Goal: Check status: Check status

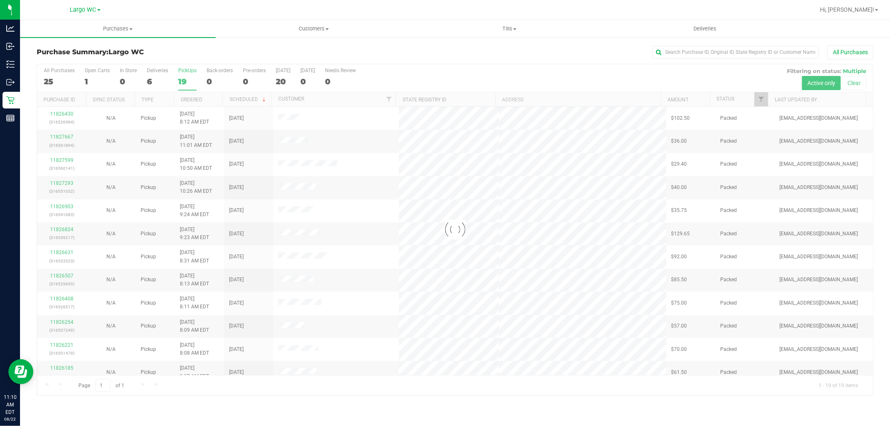
click at [126, 82] on div at bounding box center [455, 229] width 836 height 331
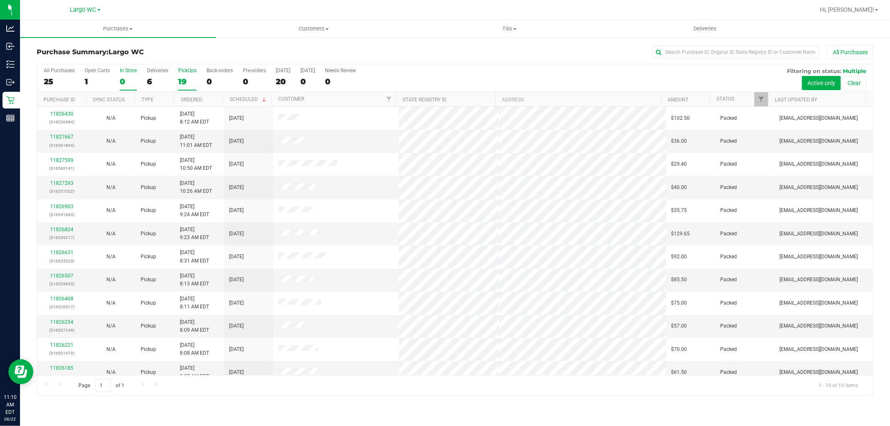
click at [131, 77] on div "0" at bounding box center [128, 82] width 17 height 10
click at [0, 0] on input "In Store 0" at bounding box center [0, 0] width 0 height 0
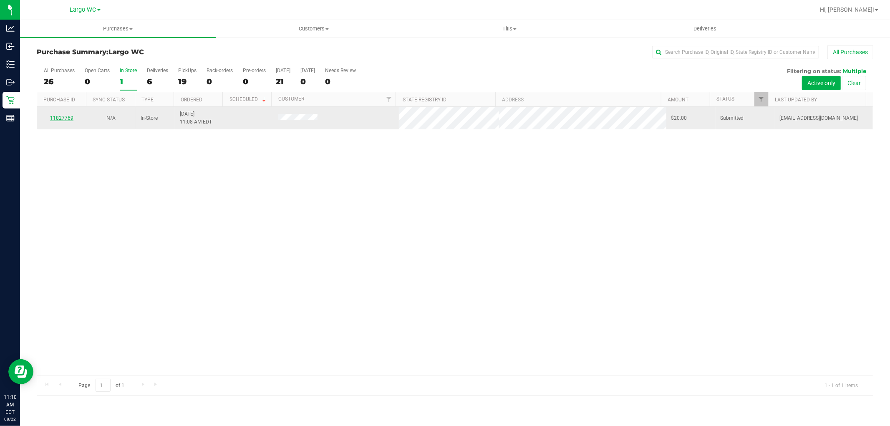
click at [55, 120] on link "11827769" at bounding box center [61, 118] width 23 height 6
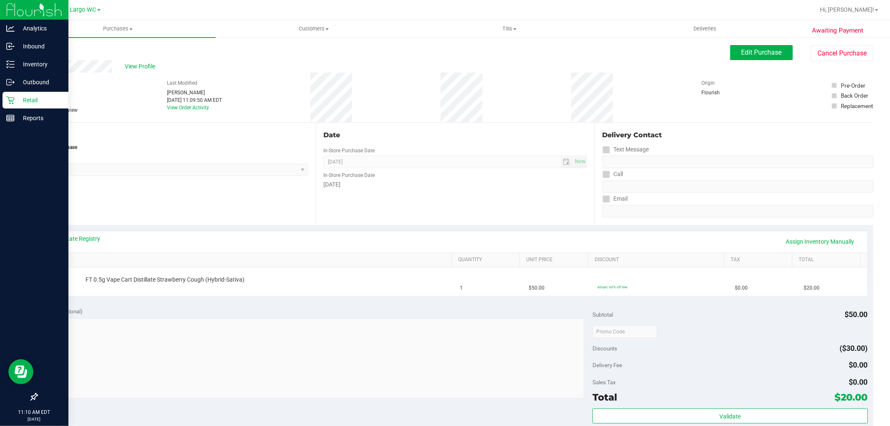
click at [19, 101] on p "Retail" at bounding box center [40, 100] width 50 height 10
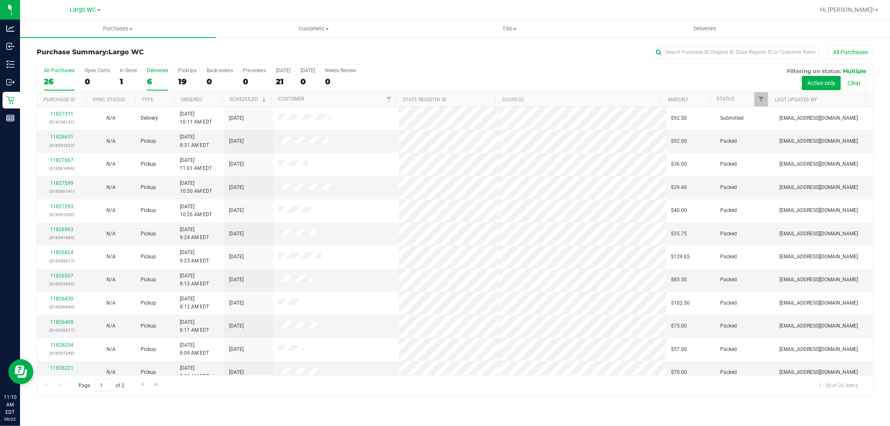
click at [156, 84] on div "6" at bounding box center [157, 82] width 21 height 10
click at [0, 0] on input "Deliveries 6" at bounding box center [0, 0] width 0 height 0
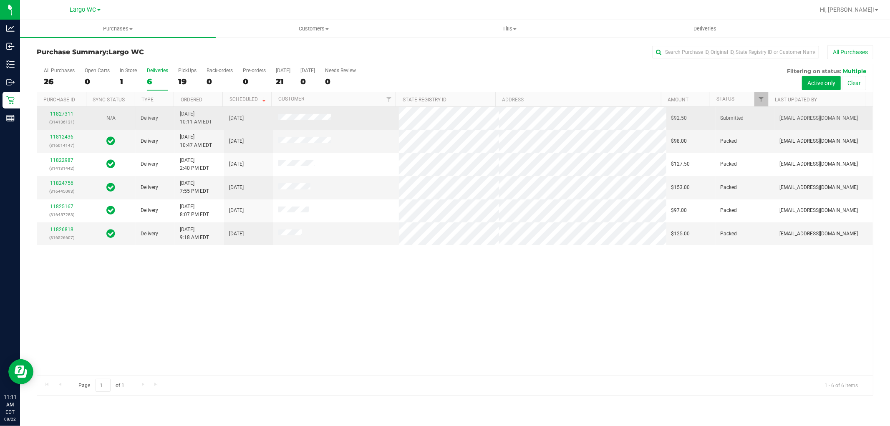
click at [73, 112] on div "11827311 (314136131)" at bounding box center [61, 118] width 39 height 16
click at [69, 113] on link "11827311" at bounding box center [61, 114] width 23 height 6
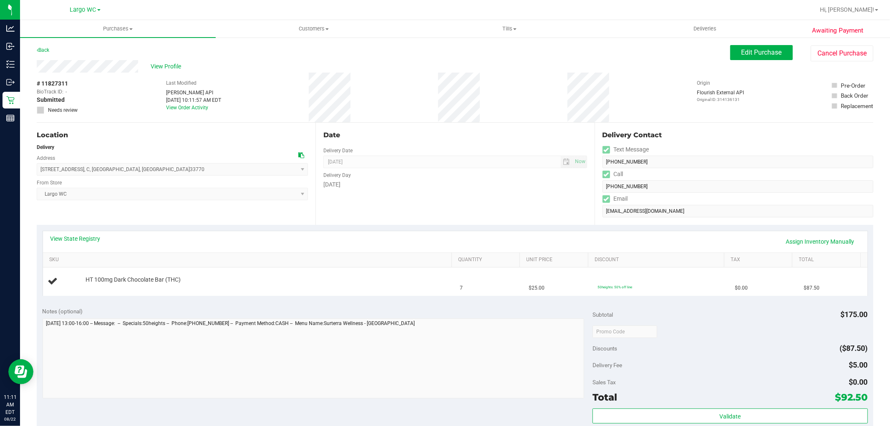
click at [20, 106] on div "Awaiting Payment Back Edit Purchase Cancel Purchase View Profile # 11827311 Bio…" at bounding box center [455, 350] width 870 height 626
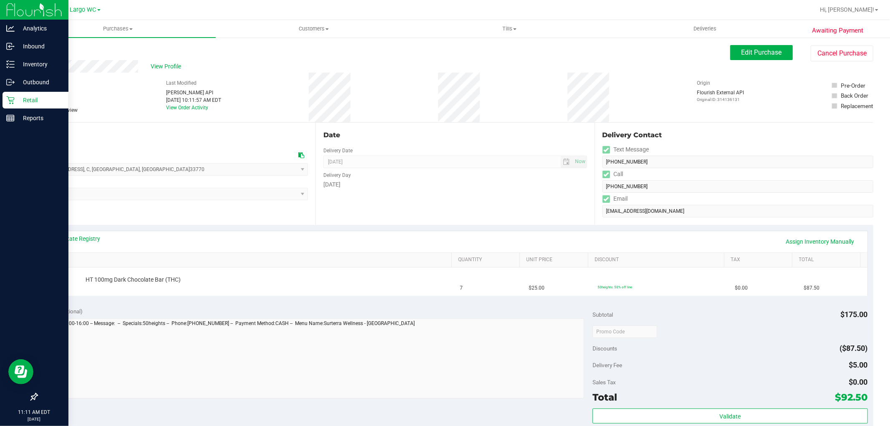
click at [18, 102] on p "Retail" at bounding box center [40, 100] width 50 height 10
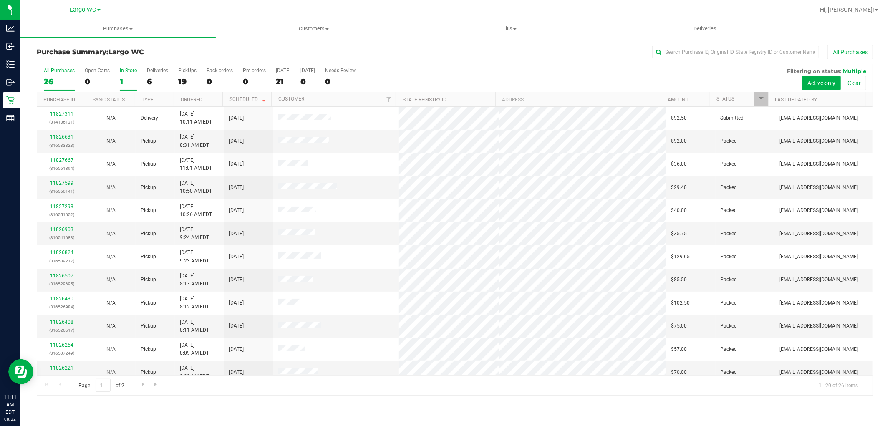
click at [131, 76] on label "In Store 1" at bounding box center [128, 79] width 17 height 23
click at [0, 0] on input "In Store 1" at bounding box center [0, 0] width 0 height 0
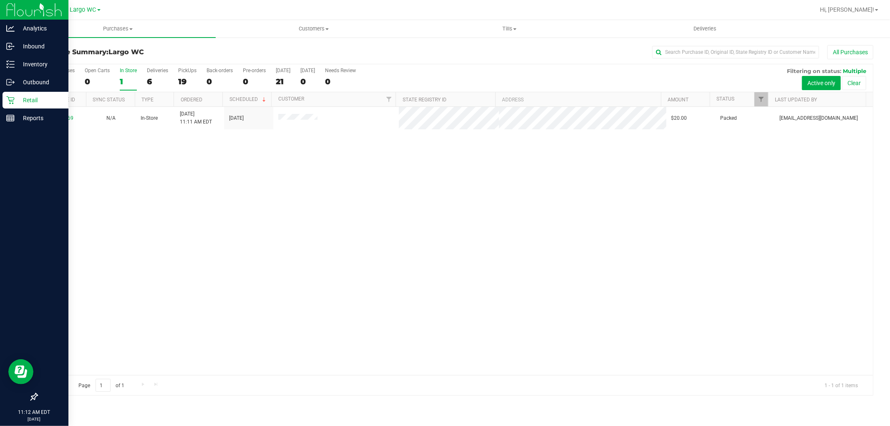
click at [23, 104] on p "Retail" at bounding box center [40, 100] width 50 height 10
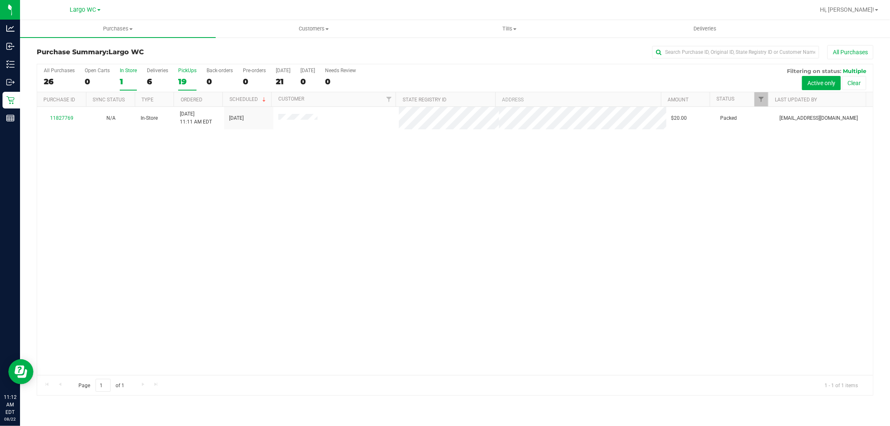
click at [186, 82] on div "19" at bounding box center [187, 82] width 18 height 10
click at [0, 0] on input "PickUps 19" at bounding box center [0, 0] width 0 height 0
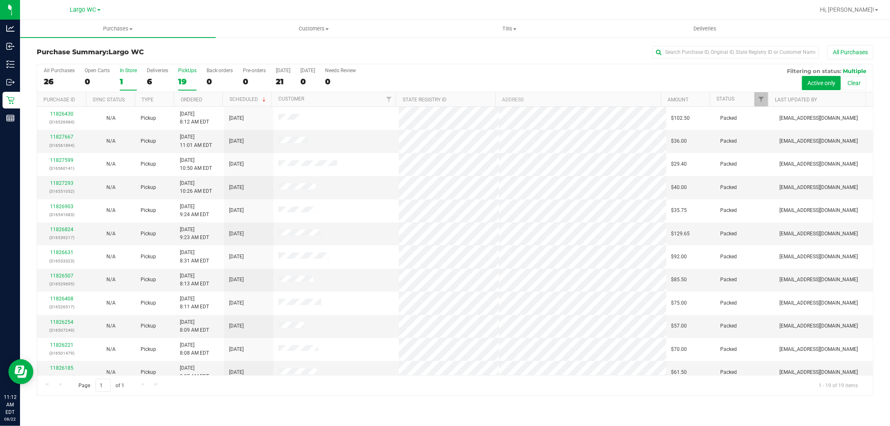
click at [134, 86] on div "1" at bounding box center [128, 82] width 17 height 10
click at [0, 0] on input "In Store 1" at bounding box center [0, 0] width 0 height 0
